Goal: Use online tool/utility: Use online tool/utility

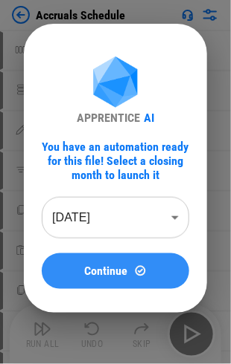
click at [140, 265] on img at bounding box center [140, 271] width 13 height 13
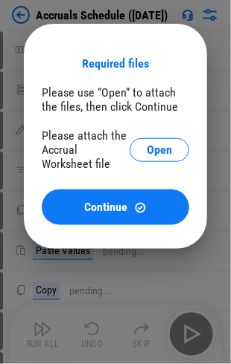
click at [168, 150] on span "Open" at bounding box center [159, 150] width 25 height 12
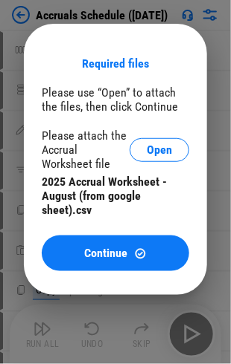
click at [18, 17] on div "Required files Please use “Open” to attach the files, then click Continue Pleas…" at bounding box center [115, 159] width 231 height 319
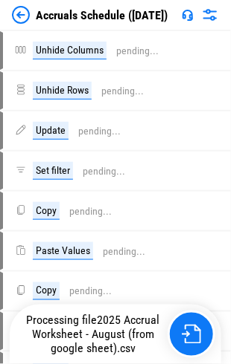
click at [18, 18] on img at bounding box center [21, 15] width 18 height 18
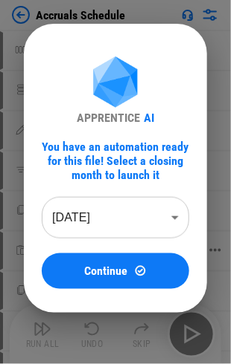
click at [118, 263] on button "Continue" at bounding box center [115, 272] width 147 height 36
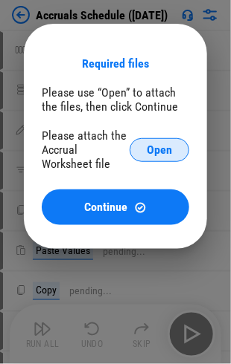
click at [174, 154] on button "Open" at bounding box center [159, 150] width 60 height 24
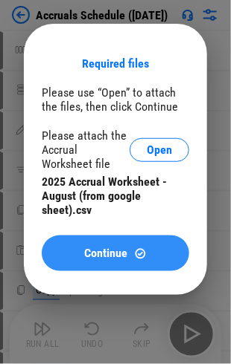
click at [107, 238] on button "Continue" at bounding box center [115, 254] width 147 height 36
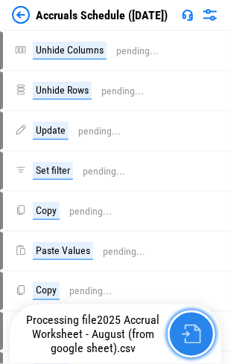
click at [199, 339] on img "button" at bounding box center [190, 334] width 19 height 19
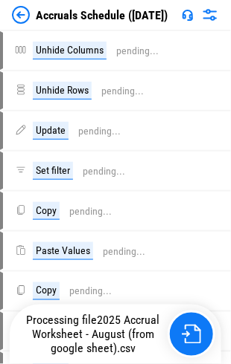
click at [18, 12] on img at bounding box center [21, 15] width 18 height 18
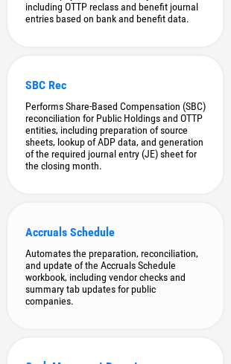
scroll to position [595, 0]
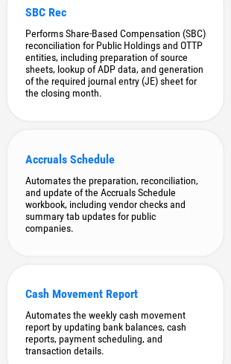
click at [99, 231] on div "Automates the preparation, reconciliation, and update of the Accruals Schedule …" at bounding box center [115, 205] width 180 height 60
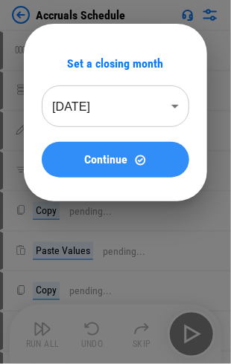
click at [108, 162] on span "Continue" at bounding box center [106, 160] width 43 height 12
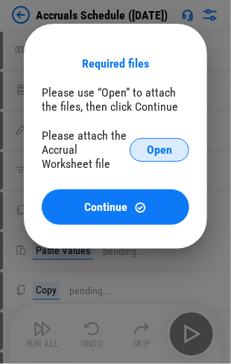
click at [174, 151] on button "Open" at bounding box center [159, 150] width 60 height 24
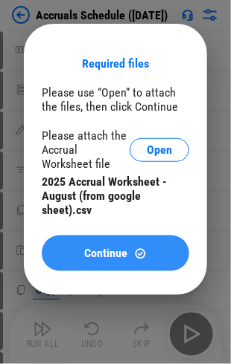
click at [101, 250] on span "Continue" at bounding box center [106, 254] width 43 height 12
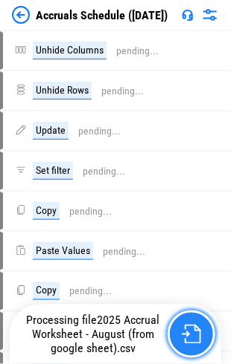
click at [190, 333] on img "button" at bounding box center [190, 334] width 19 height 19
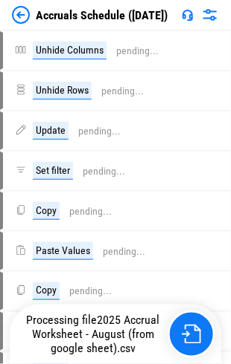
click at [21, 14] on img at bounding box center [21, 15] width 18 height 18
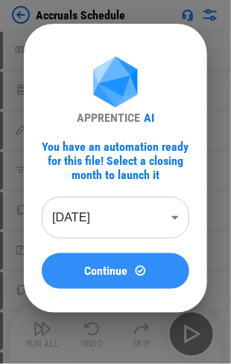
click at [140, 274] on img at bounding box center [140, 271] width 13 height 13
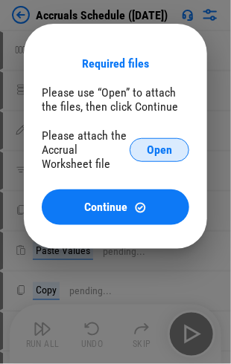
click at [148, 146] on span "Open" at bounding box center [159, 150] width 25 height 12
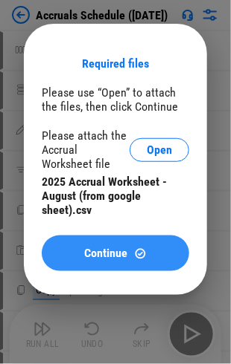
click at [103, 256] on span "Continue" at bounding box center [106, 254] width 43 height 12
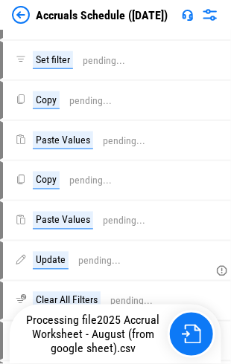
scroll to position [223, 0]
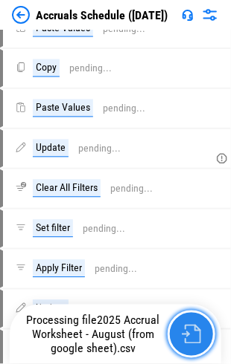
click at [186, 334] on img "button" at bounding box center [190, 334] width 19 height 19
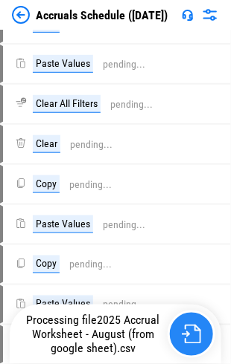
scroll to position [744, 0]
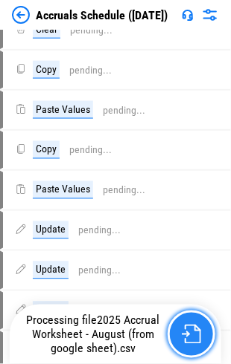
click at [190, 333] on img "button" at bounding box center [190, 334] width 19 height 19
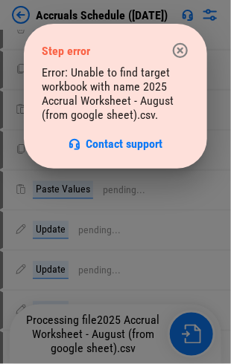
click at [177, 56] on icon "button" at bounding box center [180, 50] width 15 height 15
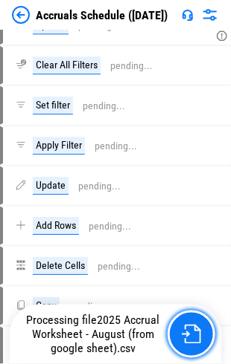
scroll to position [298, 0]
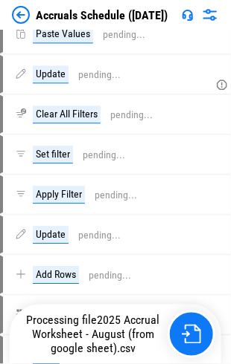
click at [18, 9] on img at bounding box center [21, 15] width 18 height 18
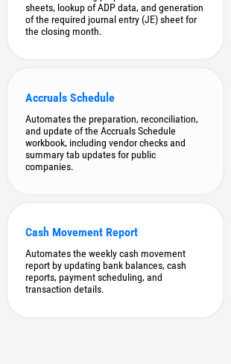
scroll to position [669, 0]
click at [126, 137] on div "Automates the preparation, reconciliation, and update of the Accruals Schedule …" at bounding box center [115, 143] width 180 height 60
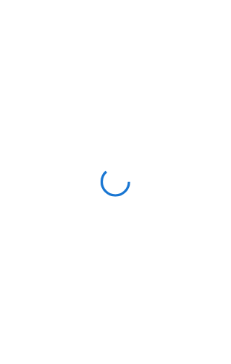
scroll to position [0, 0]
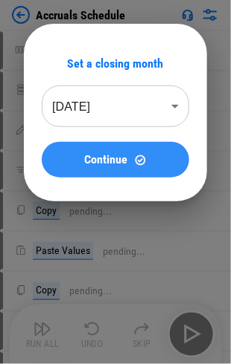
click at [129, 165] on div "Continue" at bounding box center [116, 160] width 112 height 13
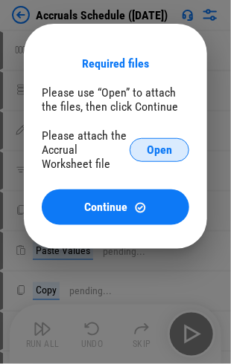
click at [140, 151] on button "Open" at bounding box center [159, 150] width 60 height 24
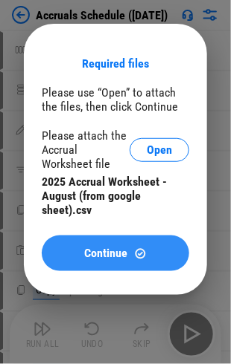
click at [131, 263] on button "Continue" at bounding box center [115, 254] width 147 height 36
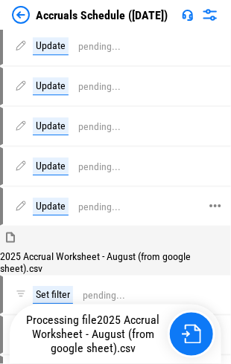
scroll to position [893, 0]
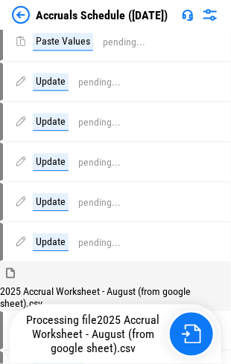
click at [23, 13] on img at bounding box center [21, 15] width 18 height 18
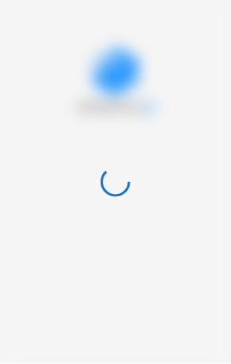
scroll to position [0, 0]
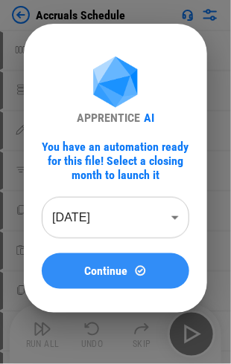
click at [113, 275] on span "Continue" at bounding box center [106, 272] width 43 height 12
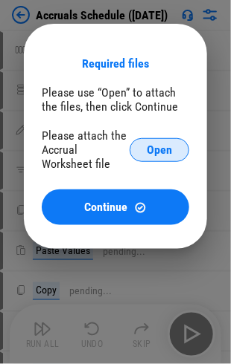
click at [160, 152] on span "Open" at bounding box center [159, 150] width 25 height 12
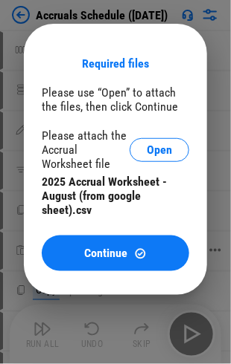
click at [115, 260] on span "Continue" at bounding box center [106, 254] width 43 height 12
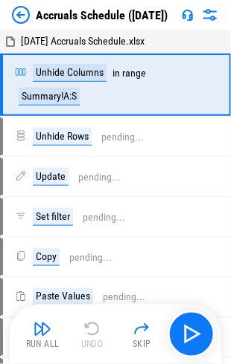
click at [39, 336] on img "button" at bounding box center [42, 330] width 18 height 18
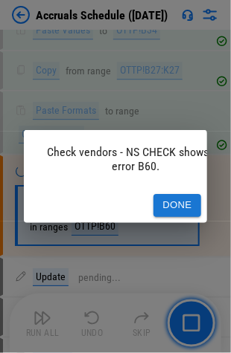
scroll to position [0, 39]
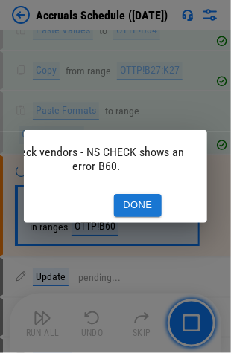
click at [128, 196] on button "Done" at bounding box center [138, 205] width 48 height 23
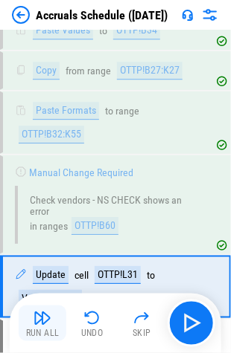
click at [48, 324] on img "button" at bounding box center [42, 318] width 18 height 18
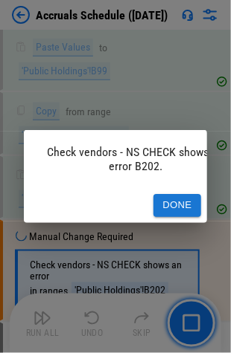
scroll to position [4733, 0]
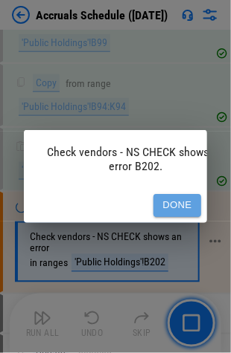
click at [167, 197] on button "Done" at bounding box center [177, 205] width 48 height 23
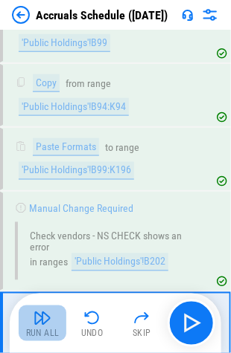
click at [31, 329] on div "Run All" at bounding box center [42, 333] width 33 height 9
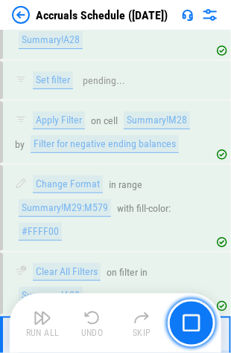
scroll to position [6354, 0]
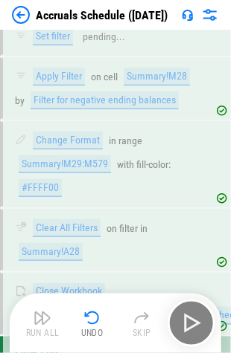
click at [25, 13] on img at bounding box center [21, 15] width 18 height 18
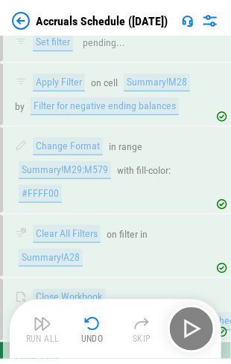
scroll to position [0, 0]
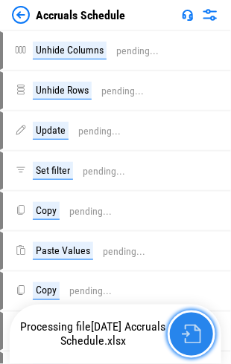
click at [187, 338] on img "button" at bounding box center [190, 334] width 19 height 19
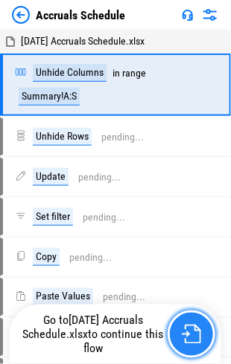
click at [183, 338] on img "button" at bounding box center [190, 334] width 19 height 19
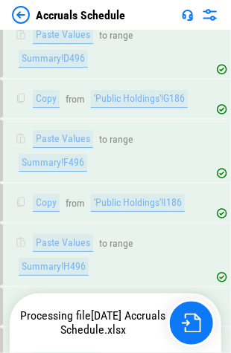
scroll to position [5663, 0]
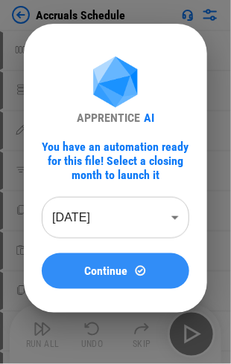
click at [108, 274] on span "Continue" at bounding box center [106, 272] width 43 height 12
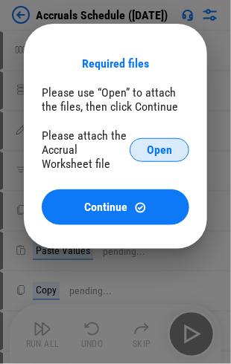
click at [170, 153] on span "Open" at bounding box center [159, 150] width 25 height 12
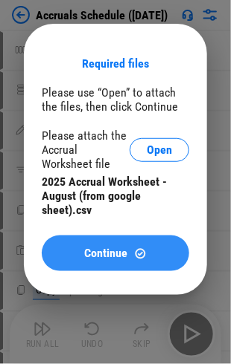
click at [74, 254] on div "Continue" at bounding box center [116, 254] width 112 height 13
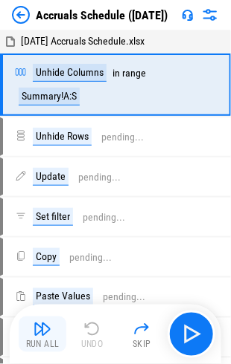
click at [46, 336] on img "button" at bounding box center [42, 330] width 18 height 18
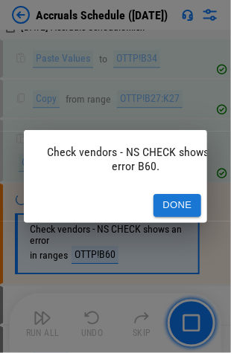
scroll to position [2109, 0]
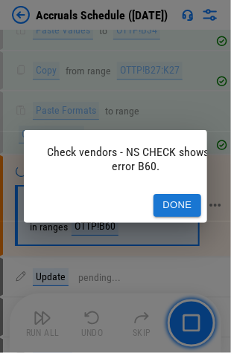
click at [162, 199] on button "Done" at bounding box center [177, 205] width 48 height 23
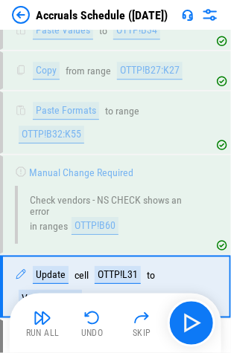
click at [17, 16] on img at bounding box center [21, 15] width 18 height 18
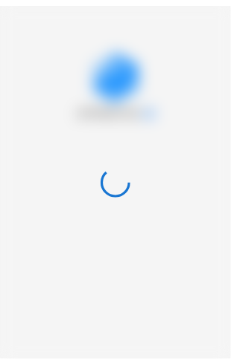
scroll to position [0, 0]
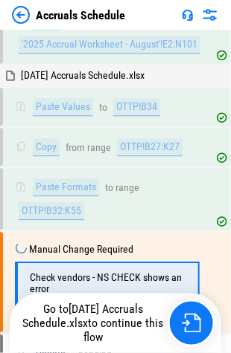
scroll to position [2109, 0]
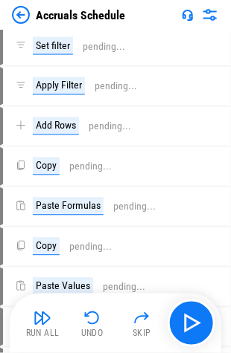
scroll to position [2602, 0]
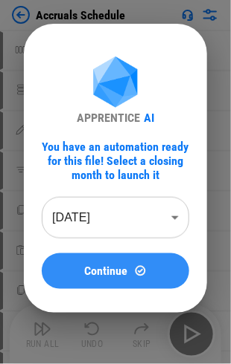
click at [130, 279] on button "Continue" at bounding box center [115, 272] width 147 height 36
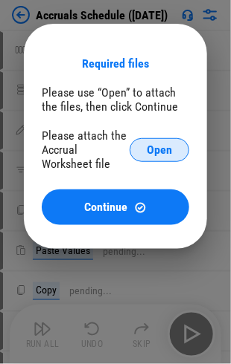
click at [153, 155] on span "Open" at bounding box center [159, 150] width 25 height 12
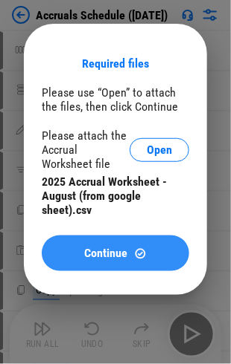
click at [106, 258] on span "Continue" at bounding box center [106, 254] width 43 height 12
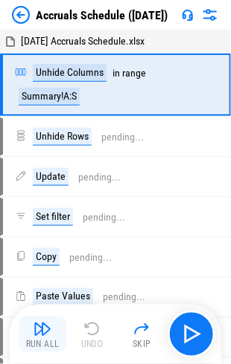
click at [39, 341] on div "Run All" at bounding box center [42, 345] width 33 height 9
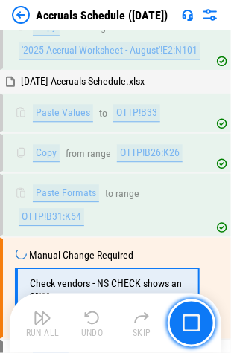
scroll to position [2109, 0]
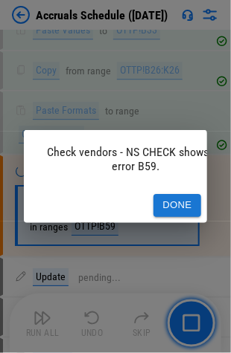
click at [178, 194] on button "Done" at bounding box center [177, 205] width 48 height 23
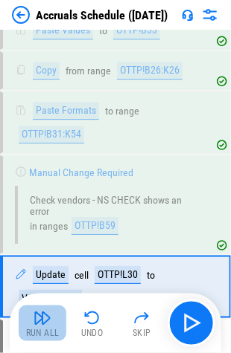
click at [42, 326] on img "button" at bounding box center [42, 318] width 18 height 18
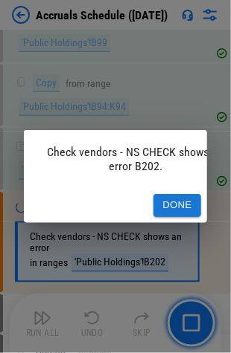
scroll to position [0, 39]
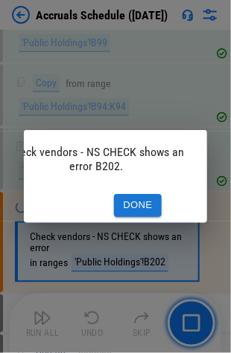
click at [135, 202] on button "Done" at bounding box center [138, 205] width 48 height 23
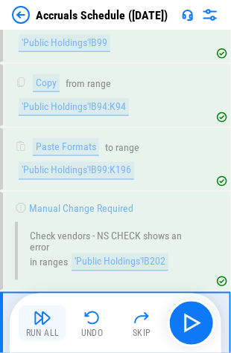
click at [46, 318] on img "button" at bounding box center [42, 318] width 18 height 18
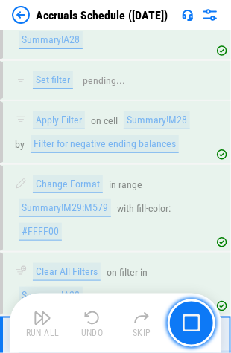
scroll to position [6354, 0]
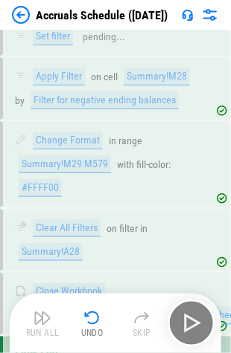
click at [25, 11] on img at bounding box center [21, 15] width 18 height 18
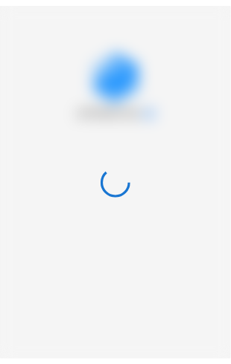
scroll to position [0, 0]
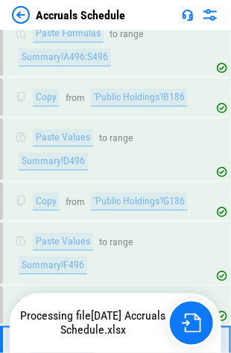
scroll to position [5543, 0]
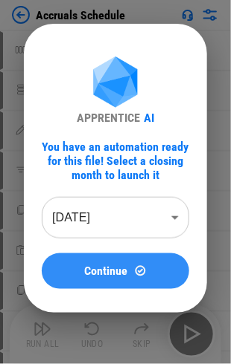
click at [130, 191] on div "Continue" at bounding box center [116, 271] width 112 height 13
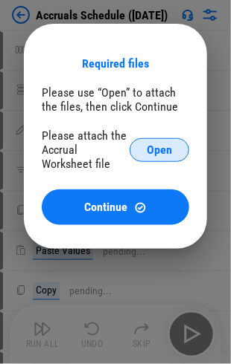
click at [169, 149] on span "Open" at bounding box center [159, 150] width 25 height 12
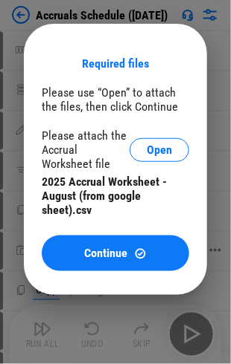
click at [146, 191] on div "Continue" at bounding box center [116, 254] width 112 height 13
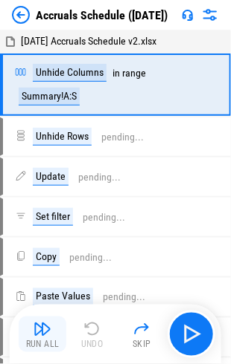
click at [51, 191] on button "Run All" at bounding box center [43, 335] width 48 height 36
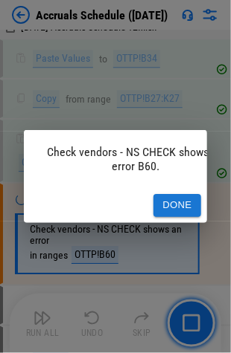
scroll to position [2109, 0]
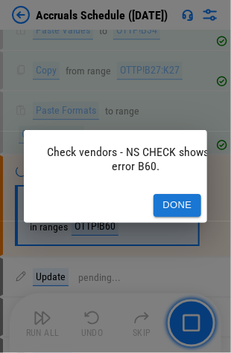
click at [187, 191] on button "Done" at bounding box center [177, 205] width 48 height 23
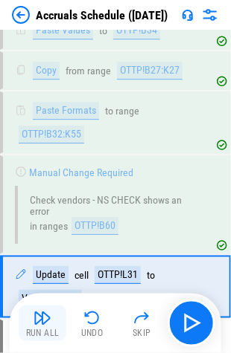
click at [42, 191] on img "button" at bounding box center [42, 318] width 18 height 18
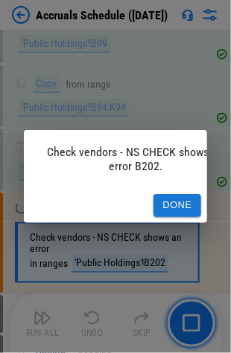
scroll to position [4733, 0]
click at [203, 191] on div "Done" at bounding box center [115, 205] width 183 height 35
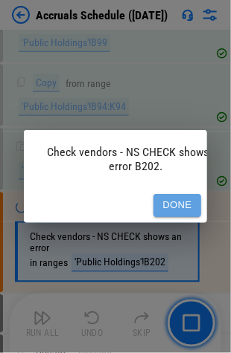
click at [187, 191] on button "Done" at bounding box center [177, 205] width 48 height 23
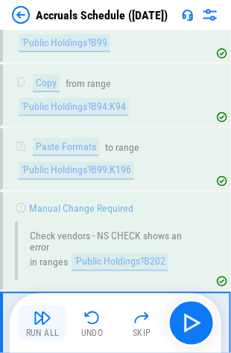
click at [50, 191] on img "button" at bounding box center [42, 318] width 18 height 18
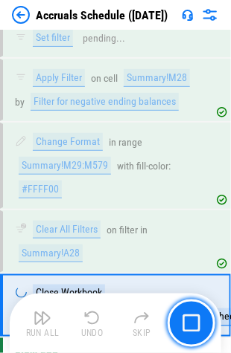
scroll to position [6354, 0]
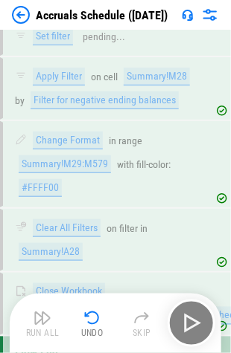
click at [23, 16] on img at bounding box center [21, 15] width 18 height 18
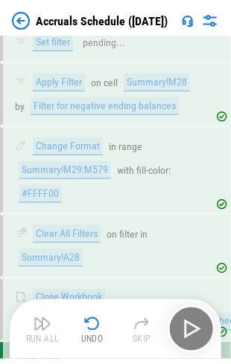
scroll to position [0, 0]
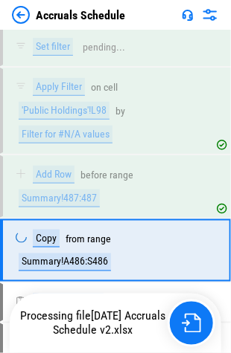
scroll to position [5232, 0]
